Goal: Find specific page/section: Find specific page/section

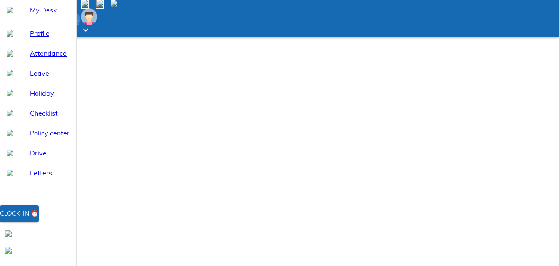
click at [39, 222] on button "Clock-in ⏰" at bounding box center [19, 213] width 39 height 17
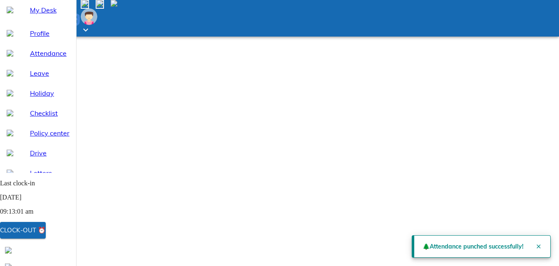
click at [43, 58] on span "Attendance" at bounding box center [49, 53] width 39 height 10
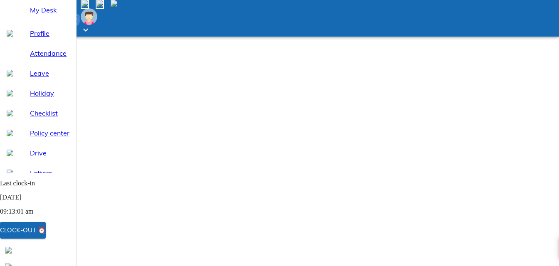
select select "9"
click at [36, 15] on span "My Desk" at bounding box center [49, 10] width 39 height 10
